Goal: Information Seeking & Learning: Learn about a topic

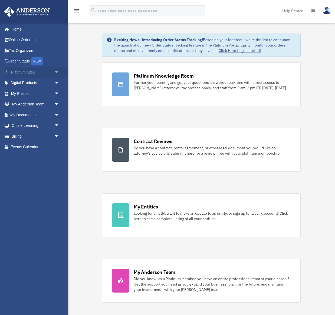
click at [48, 70] on link "Platinum Q&A arrow_drop_down" at bounding box center [36, 72] width 64 height 11
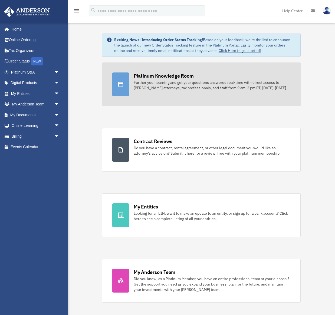
click at [182, 89] on div "Further your learning and get your questions answered real-time with direct acc…" at bounding box center [212, 85] width 157 height 11
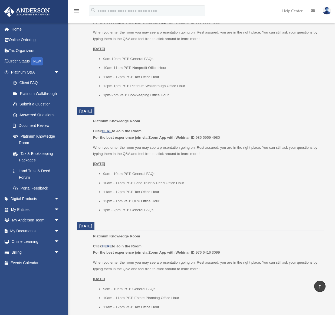
scroll to position [263, 0]
drag, startPoint x: 173, startPoint y: 96, endPoint x: 104, endPoint y: 96, distance: 69.6
click at [104, 96] on li "1pm-2pm PST: Bookkeeping Office Hour" at bounding box center [211, 95] width 217 height 6
